Goal: Book appointment/travel/reservation

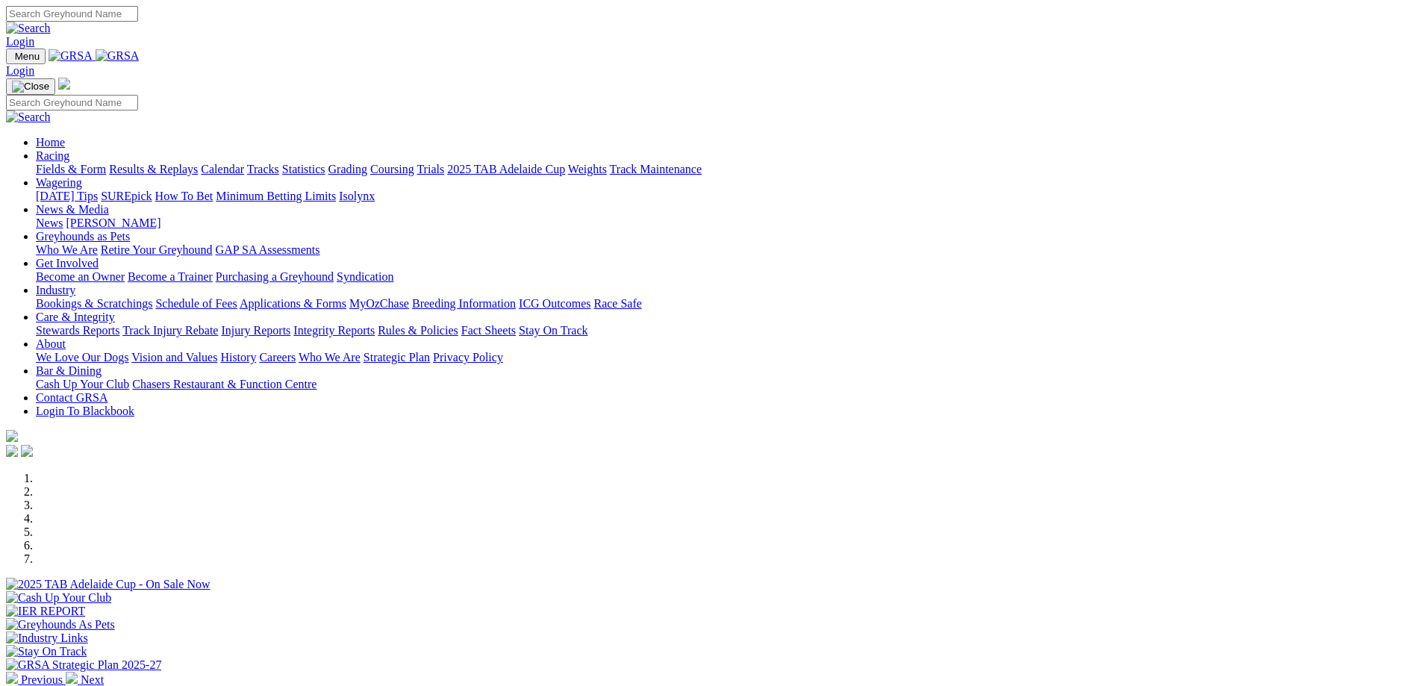
click at [101, 364] on link "Bar & Dining" at bounding box center [69, 370] width 66 height 13
click at [316, 378] on link "Chasers Restaurant & Function Centre" at bounding box center [224, 384] width 184 height 13
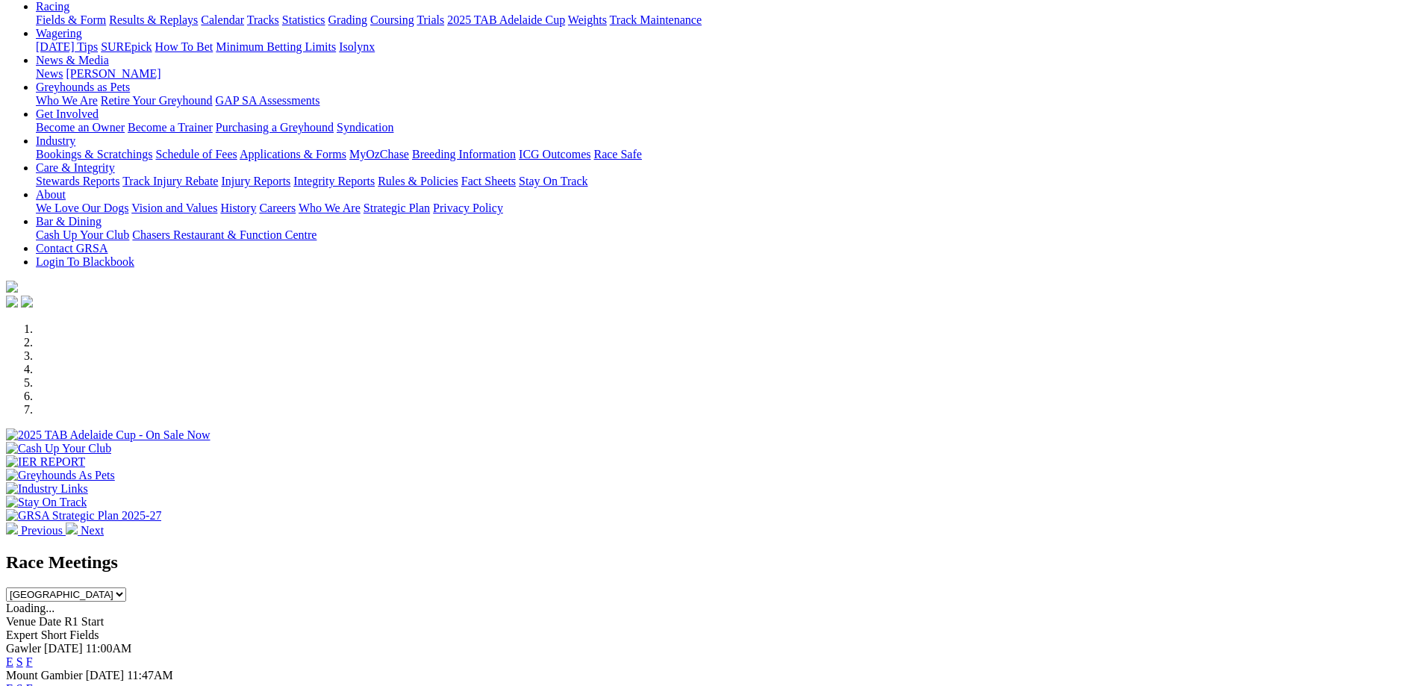
scroll to position [75, 0]
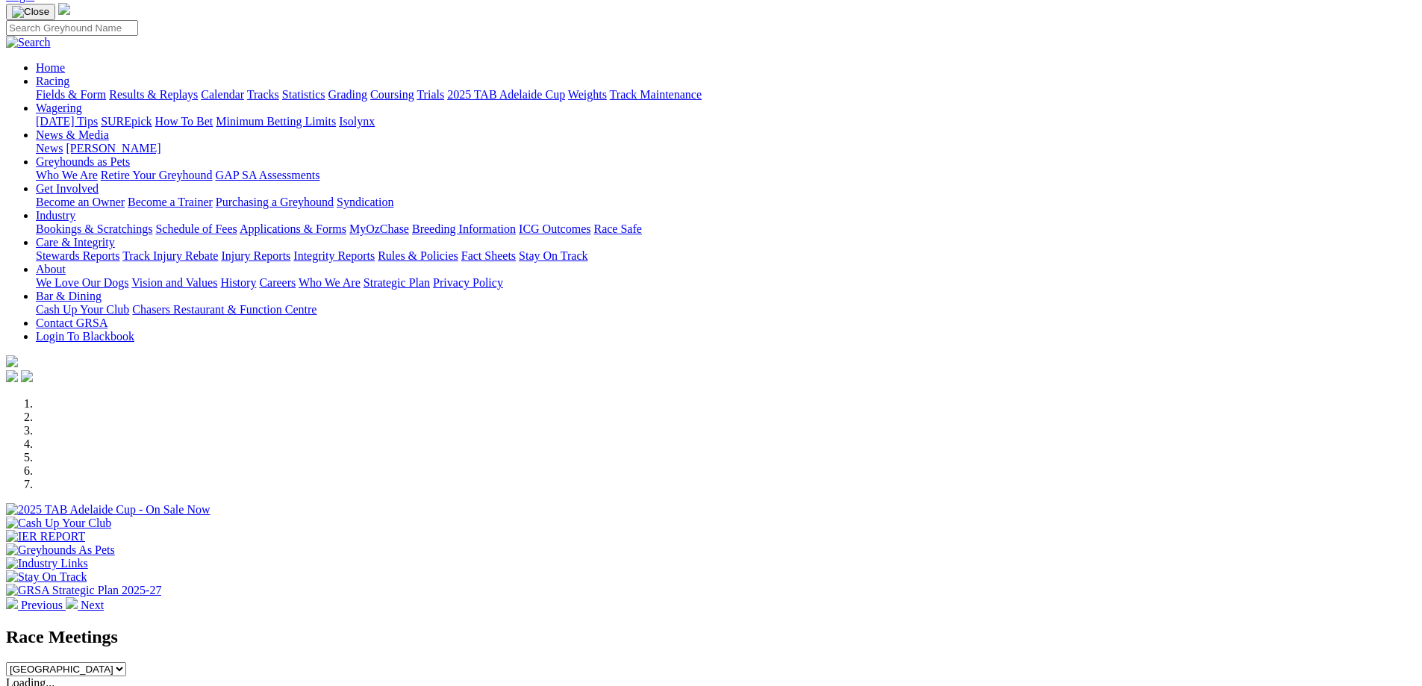
click at [18, 597] on img at bounding box center [12, 603] width 12 height 12
click at [886, 516] on div at bounding box center [711, 516] width 1410 height 0
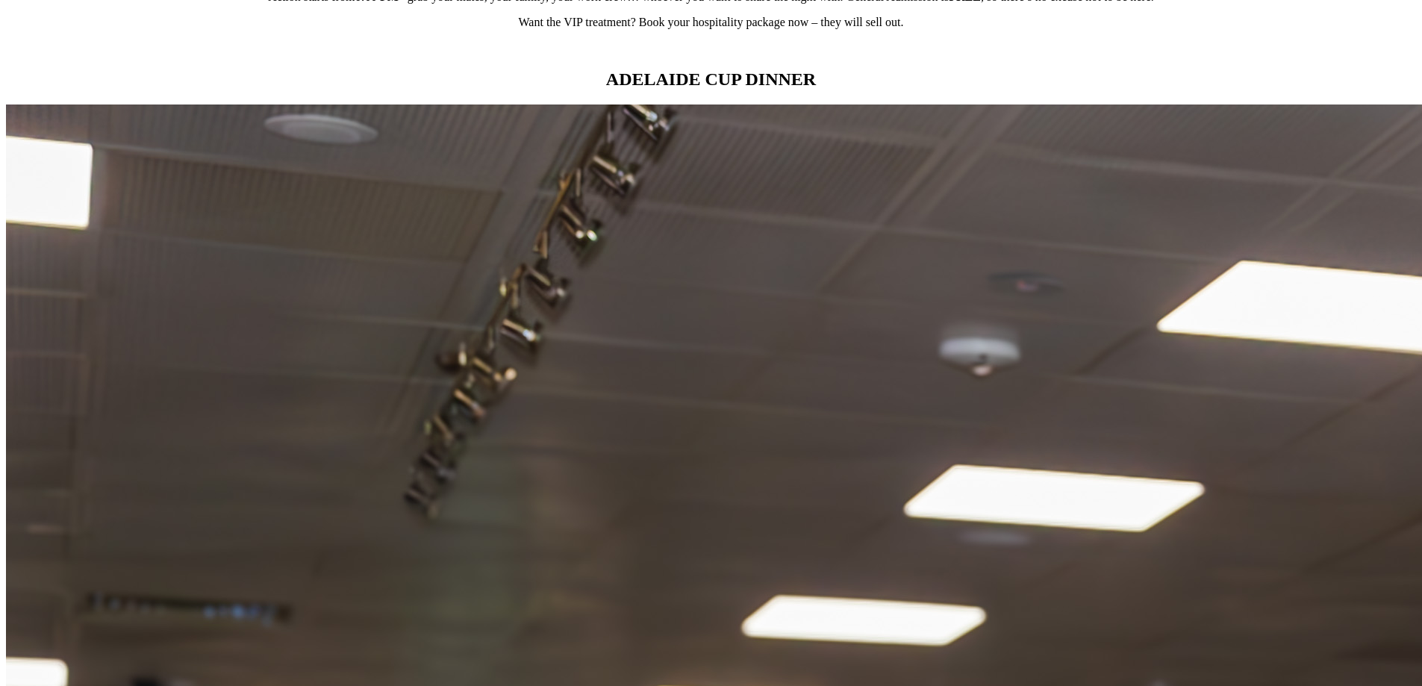
scroll to position [1493, 0]
